Goal: Task Accomplishment & Management: Complete application form

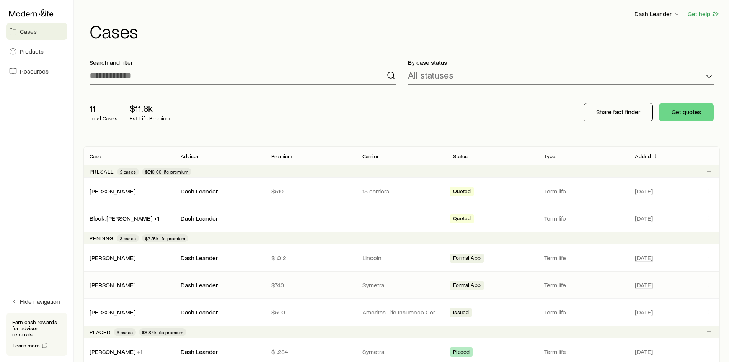
click at [238, 284] on div "Dash Leander" at bounding box center [220, 285] width 79 height 8
click at [111, 283] on link "[PERSON_NAME]" at bounding box center [113, 283] width 46 height 7
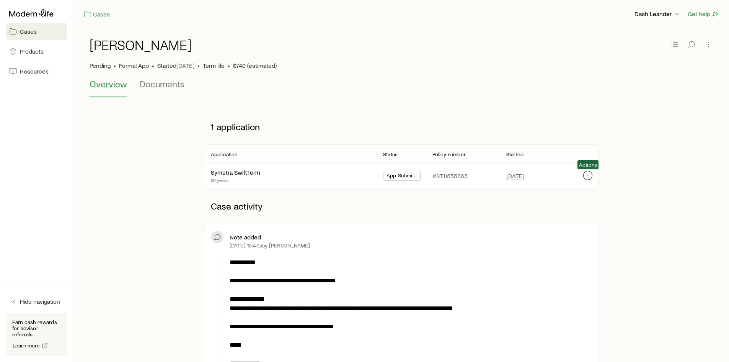
click at [590, 174] on icon "button" at bounding box center [588, 175] width 6 height 6
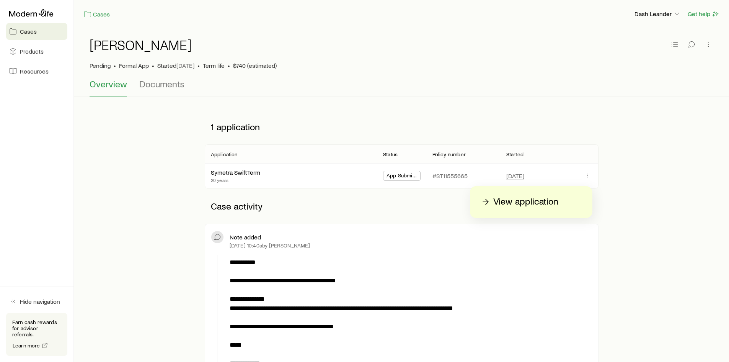
click at [509, 203] on p "View application" at bounding box center [525, 202] width 65 height 12
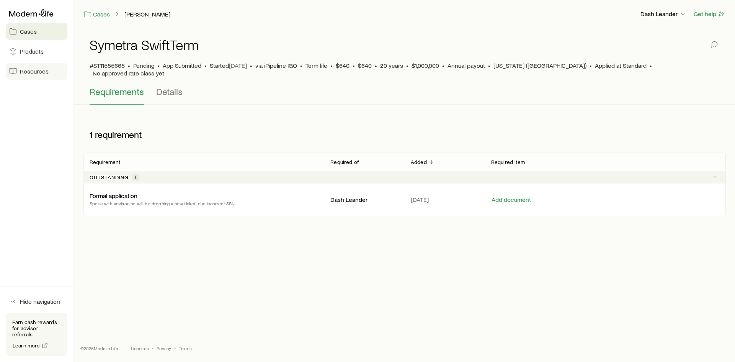
click at [32, 72] on span "Resources" at bounding box center [34, 71] width 29 height 8
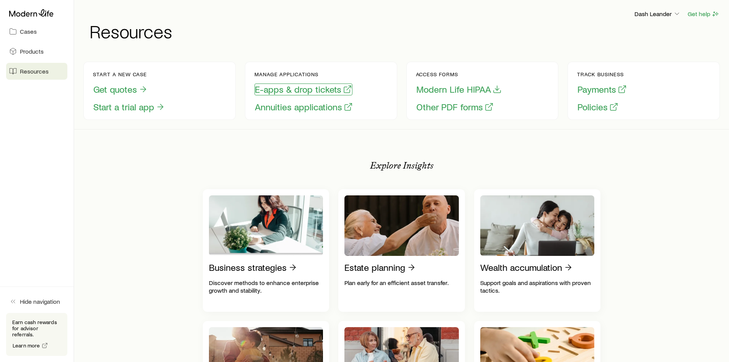
click at [293, 90] on button "E-apps & drop tickets" at bounding box center [303, 89] width 98 height 12
click at [31, 34] on span "Cases" at bounding box center [28, 32] width 17 height 8
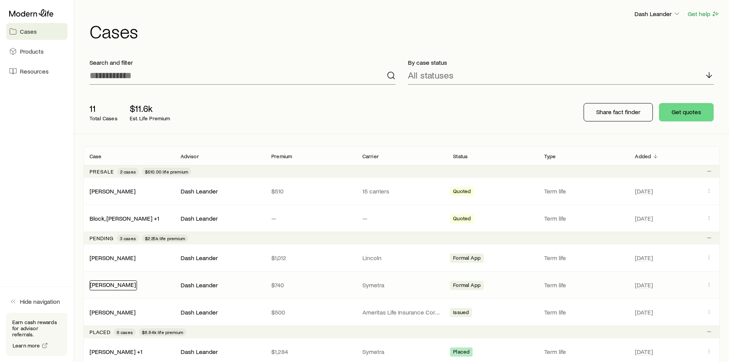
click at [106, 286] on link "[PERSON_NAME]" at bounding box center [113, 283] width 46 height 7
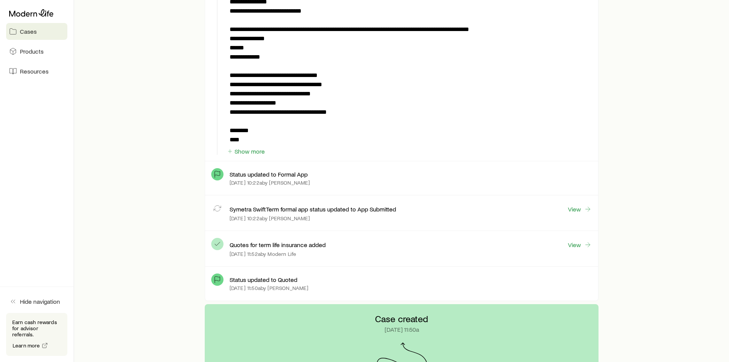
scroll to position [497, 0]
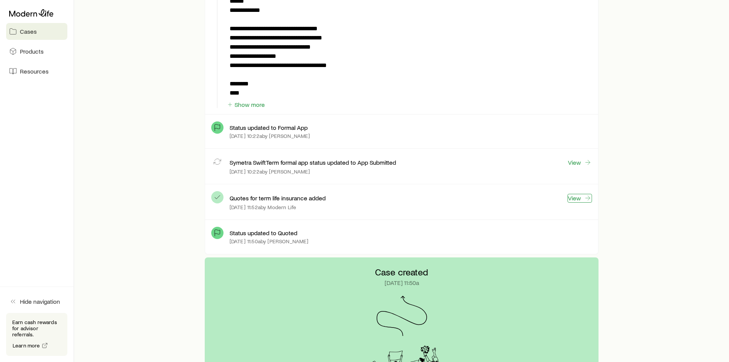
click at [574, 197] on link "View" at bounding box center [579, 198] width 24 height 9
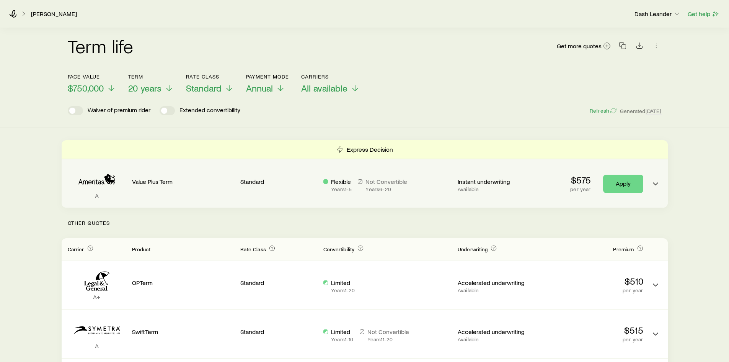
scroll to position [115, 0]
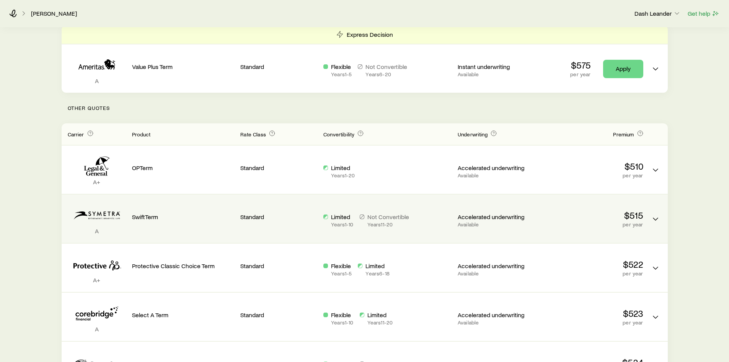
click at [649, 217] on div "A SwiftTerm Standard Limited Years 1 - 10 Not Convertible Years 11 - 20 Acceler…" at bounding box center [365, 218] width 606 height 48
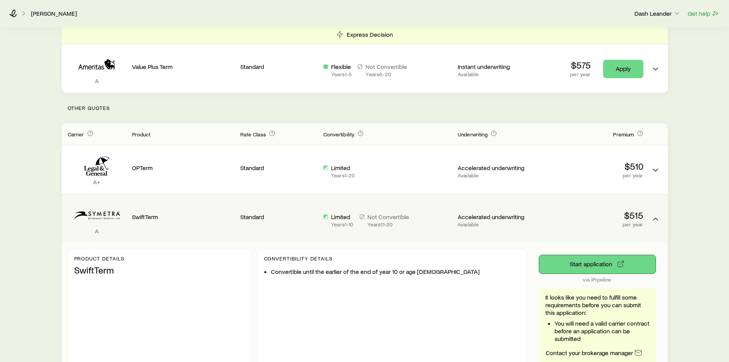
click at [592, 266] on button "Start application" at bounding box center [597, 264] width 116 height 18
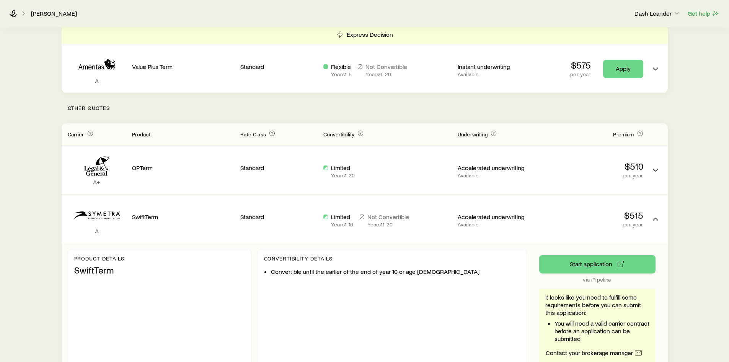
drag, startPoint x: 699, startPoint y: 261, endPoint x: 695, endPoint y: 262, distance: 3.9
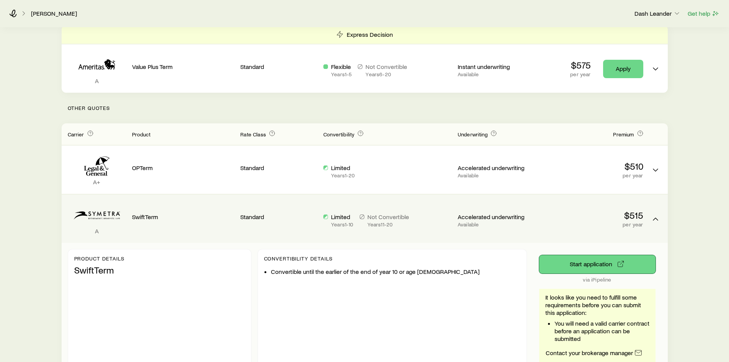
click at [599, 264] on button "Start application" at bounding box center [597, 264] width 116 height 18
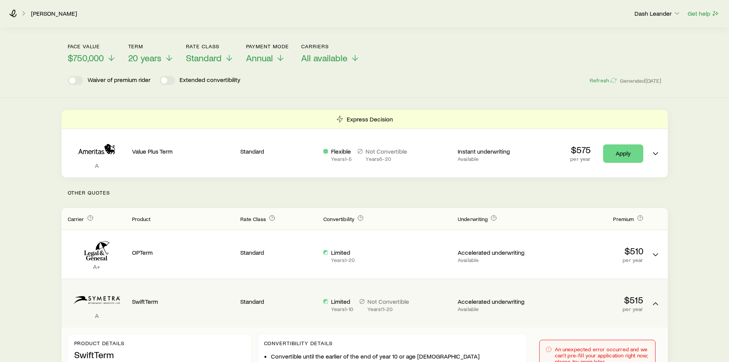
scroll to position [77, 0]
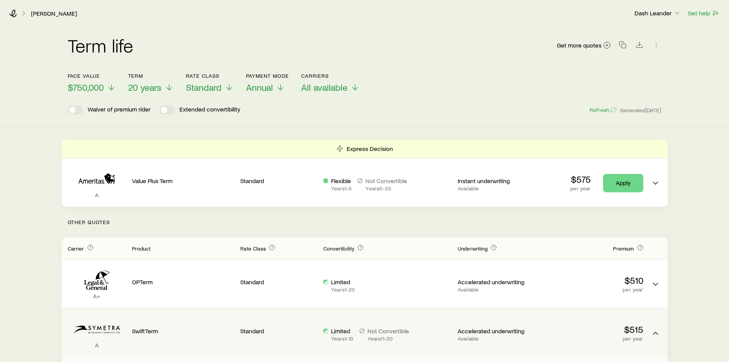
scroll to position [0, 0]
